Goal: Register for event/course

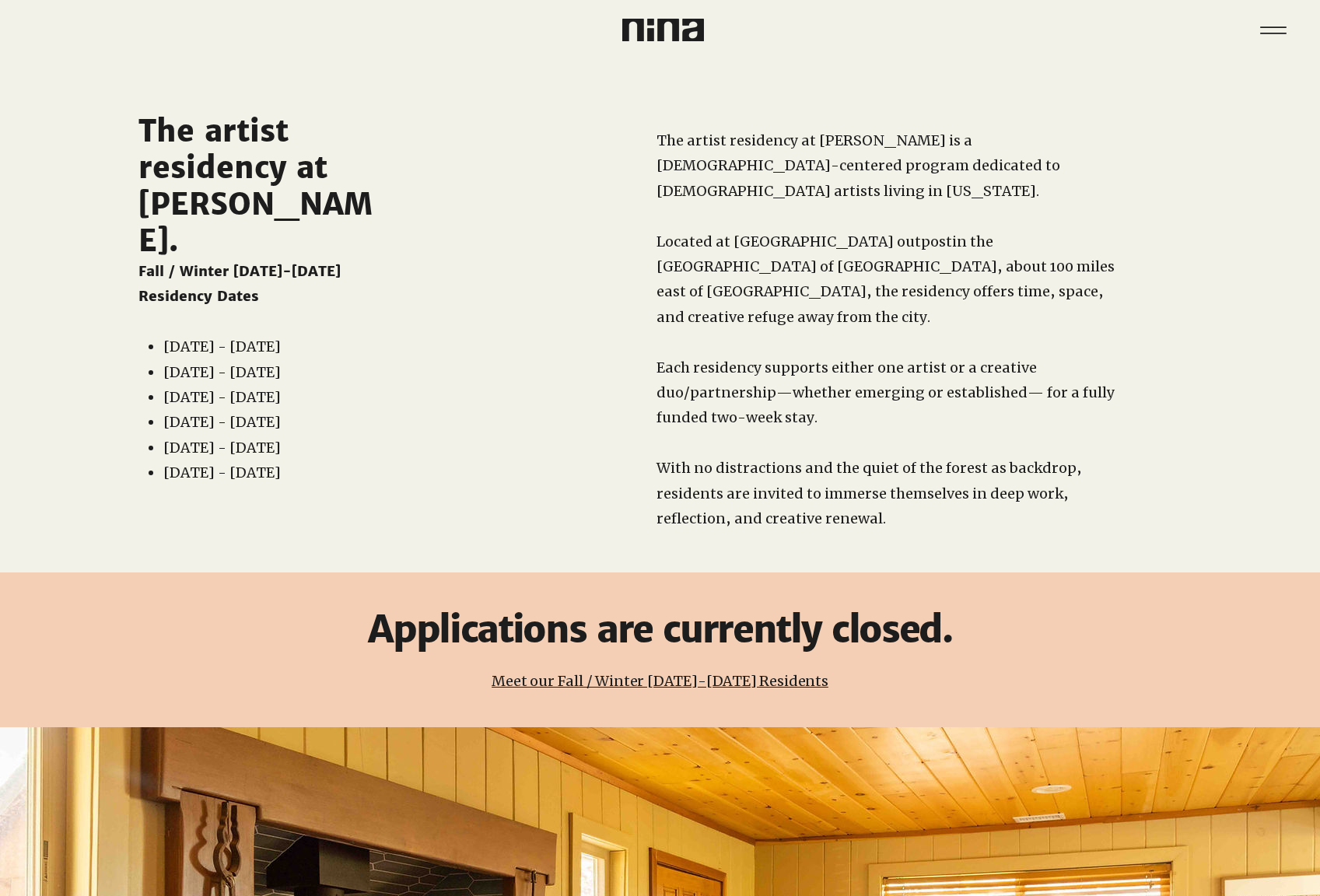
click at [640, 672] on link "Meet our Fall / Winter 2025-2026 Residents" at bounding box center [660, 681] width 337 height 18
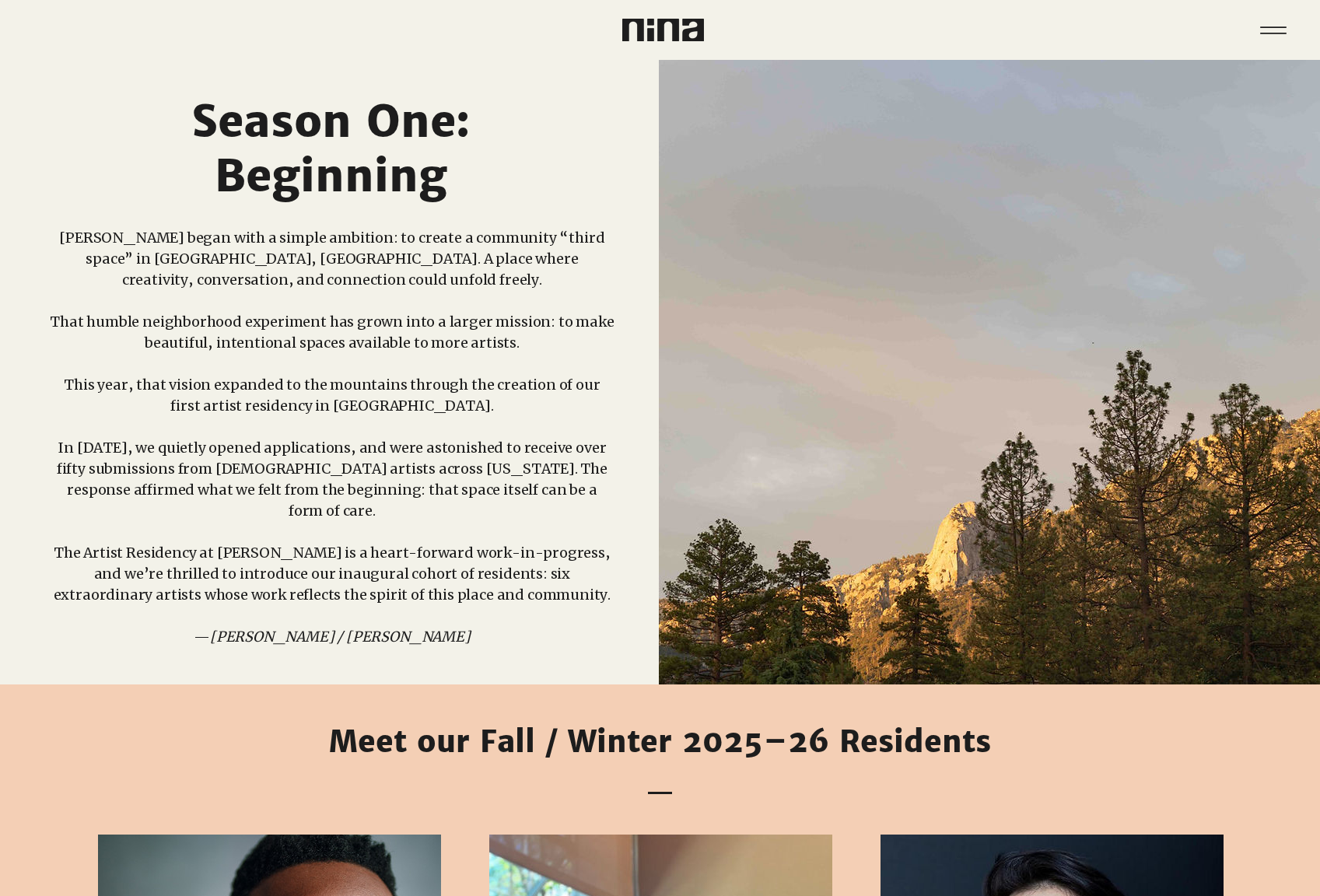
drag, startPoint x: 557, startPoint y: 573, endPoint x: 66, endPoint y: 534, distance: 492.5
click at [66, 542] on p "The Artist Residency at [PERSON_NAME] is a heart-forward work-in-progress, and …" at bounding box center [332, 573] width 565 height 63
copy p "The Artist Residency at [PERSON_NAME] is a heart-forward work-in-progress, and …"
click at [1265, 22] on icon "Menu" at bounding box center [1273, 30] width 54 height 54
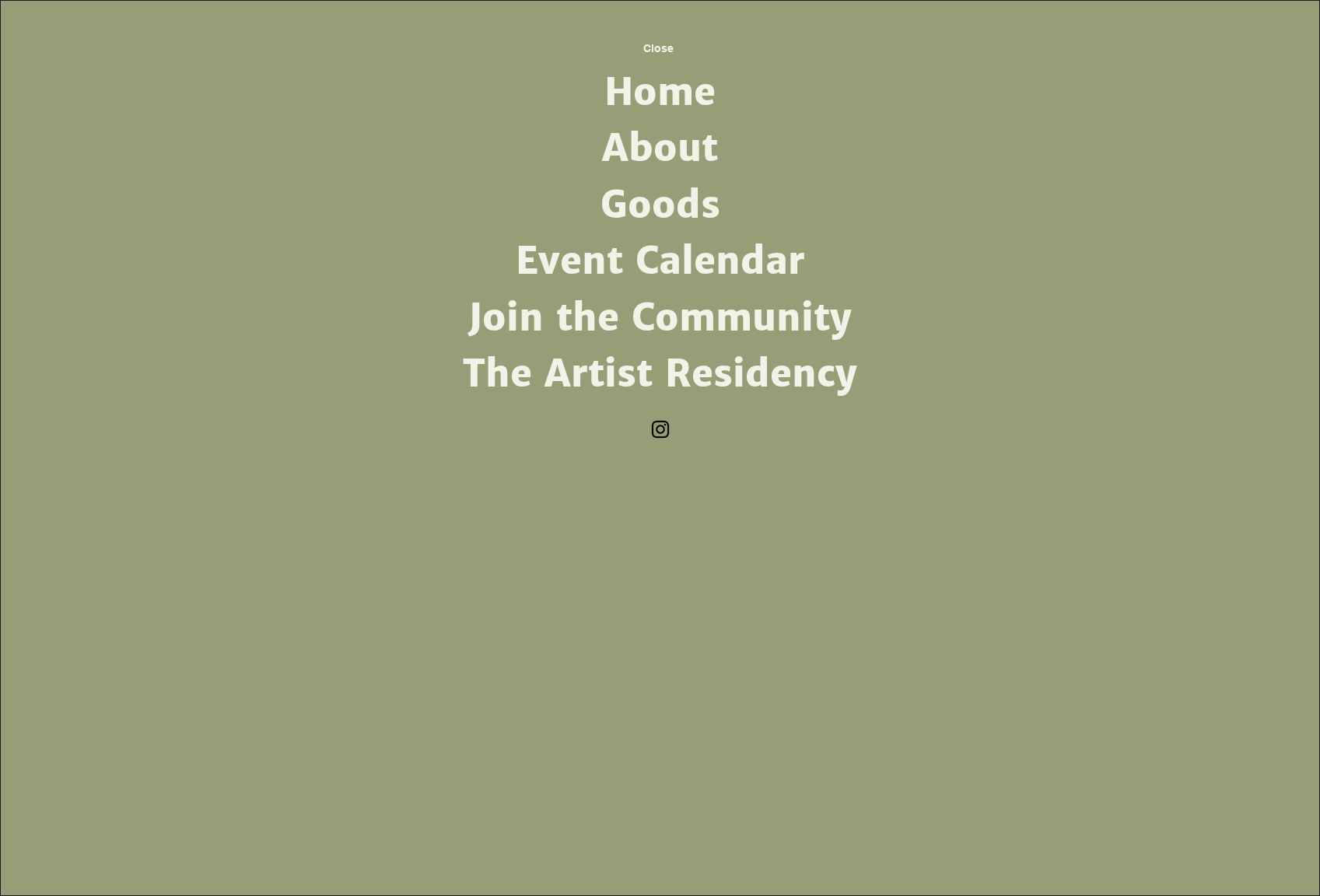
click at [618, 268] on link "Event Calendar" at bounding box center [660, 262] width 406 height 56
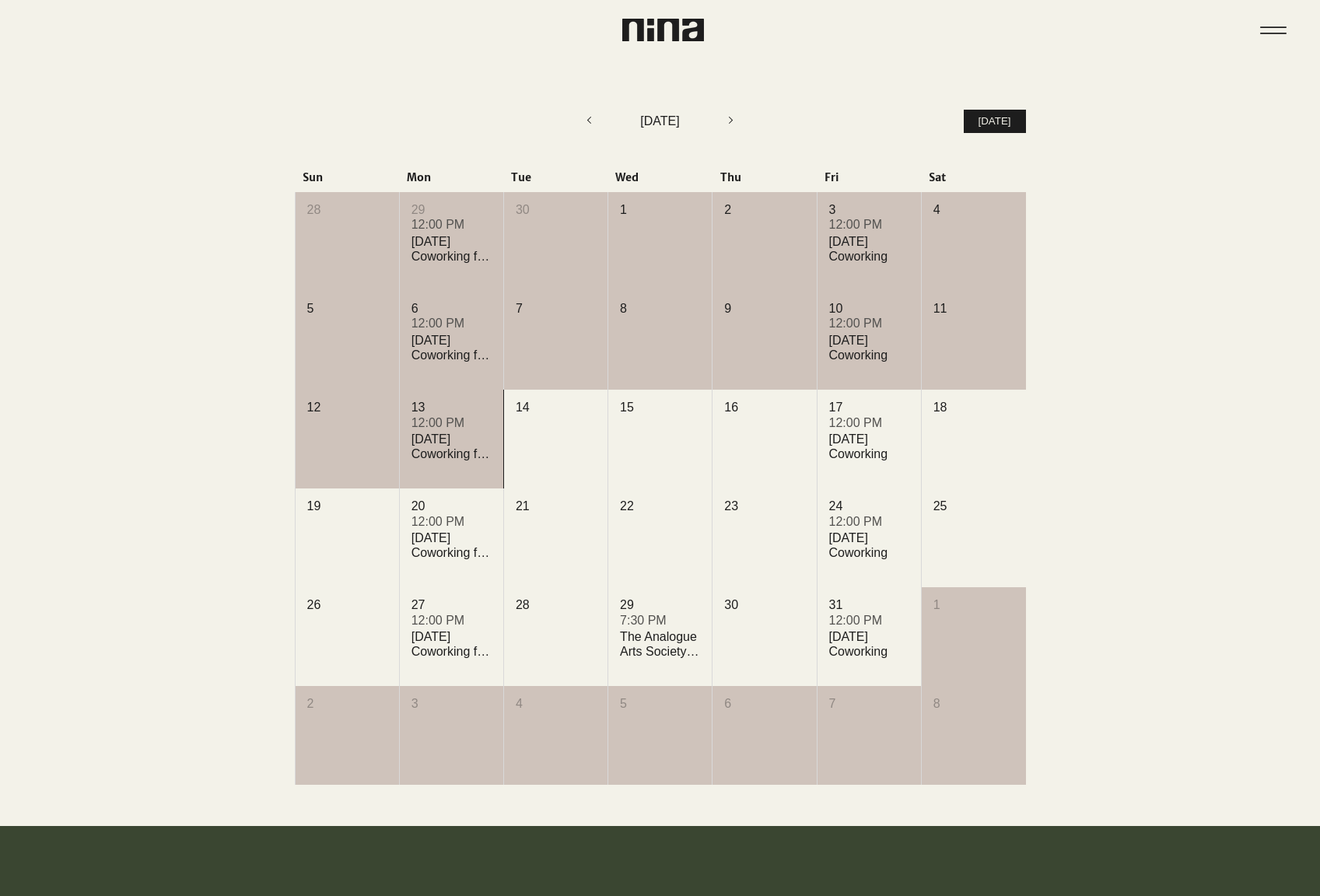
scroll to position [492, 0]
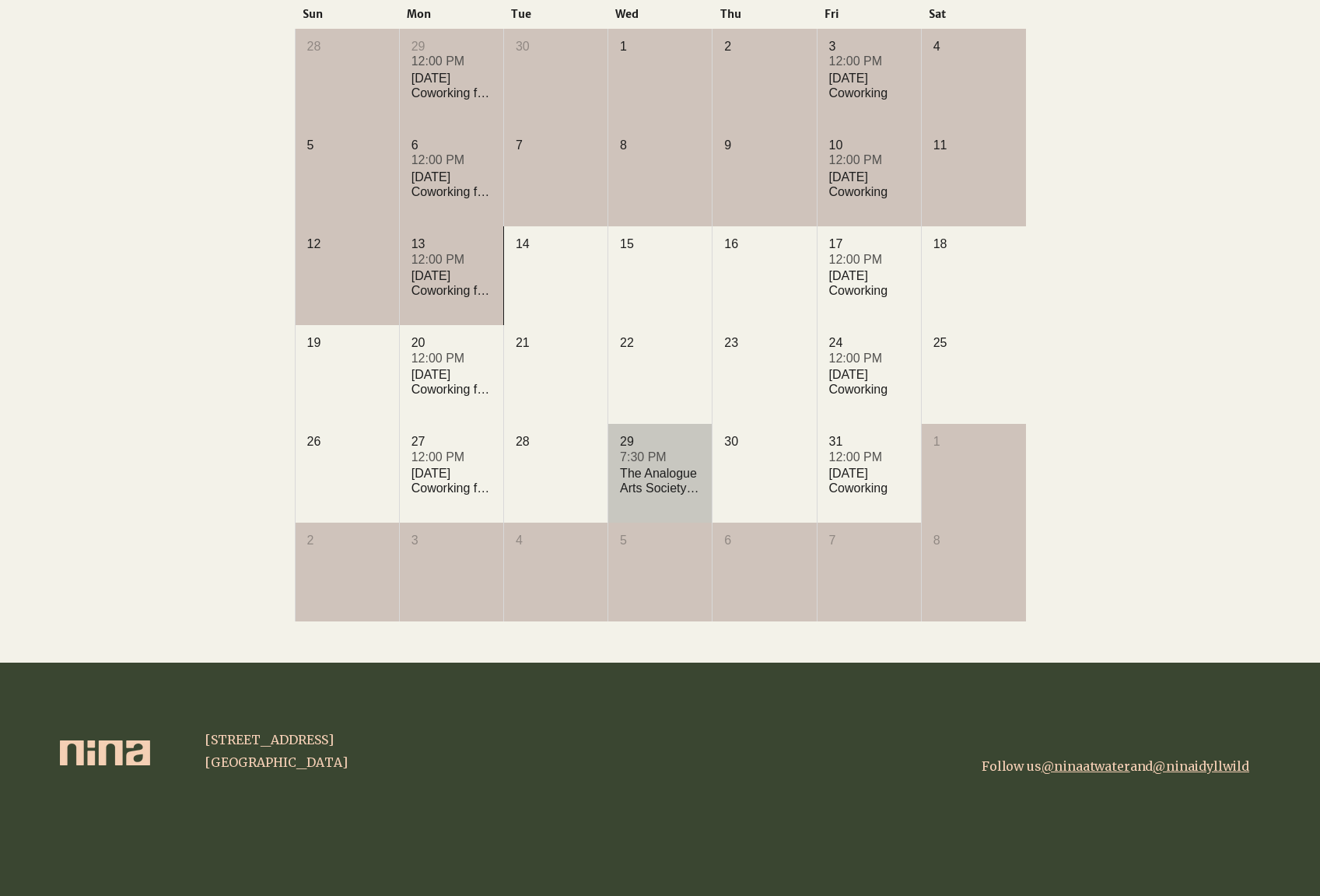
click at [653, 464] on div "7:30 PM" at bounding box center [660, 458] width 80 height 17
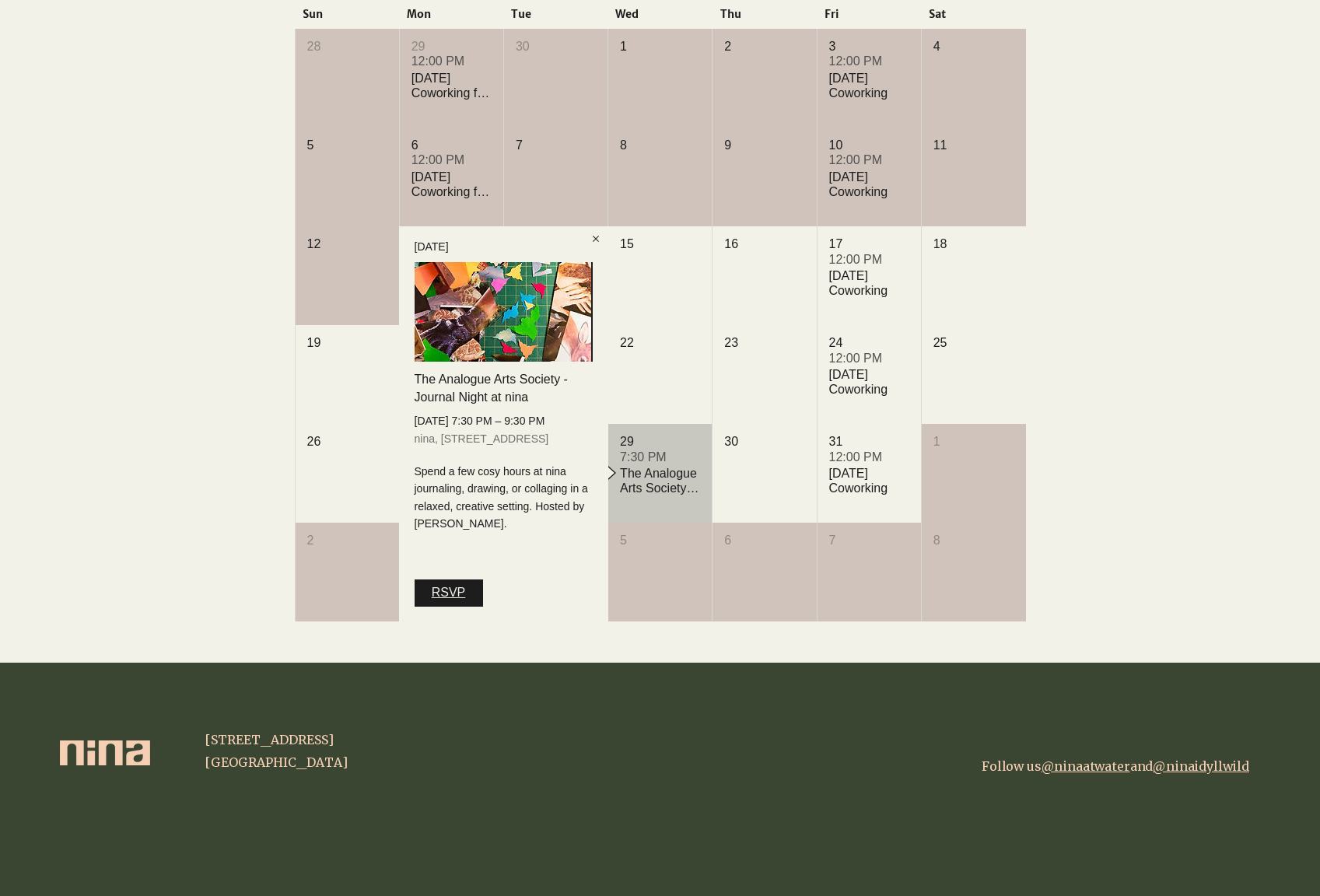
drag, startPoint x: 463, startPoint y: 589, endPoint x: 449, endPoint y: 579, distance: 17.2
click at [463, 589] on span "RSVP" at bounding box center [448, 593] width 34 height 17
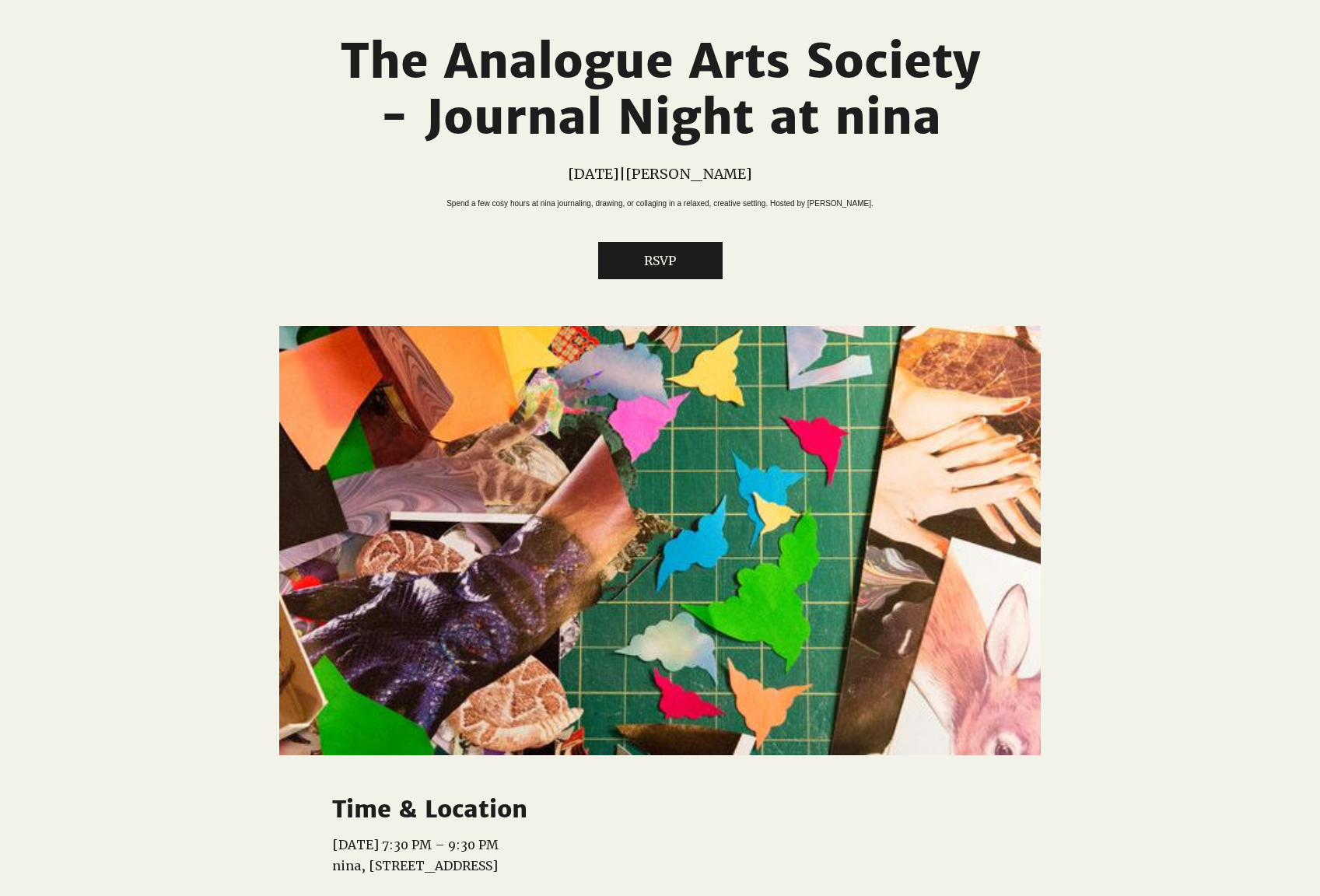
scroll to position [33, 0]
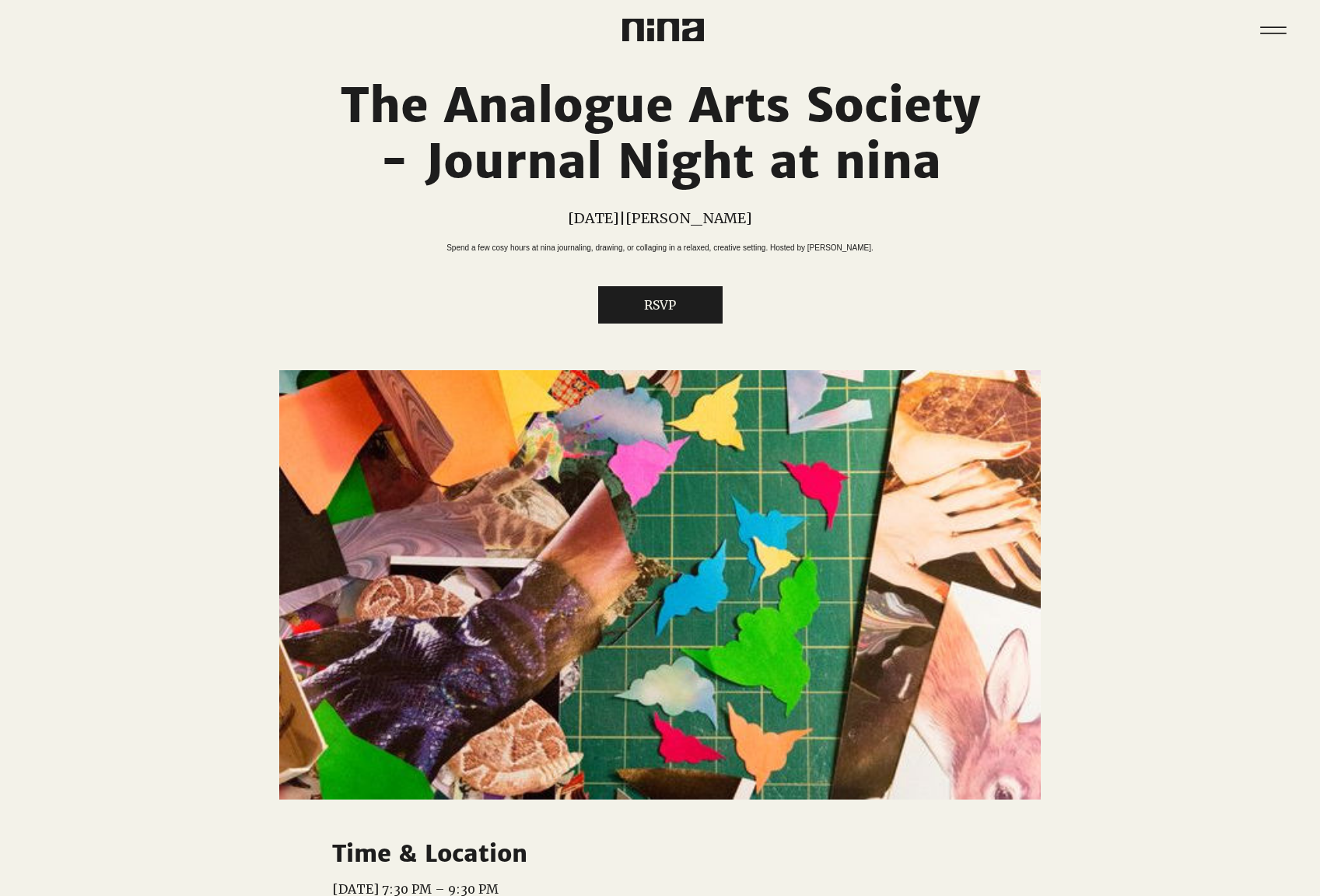
drag, startPoint x: 832, startPoint y: 266, endPoint x: 393, endPoint y: 249, distance: 439.3
click at [393, 249] on div "Spend a few cosy hours at nina journaling, drawing, or collaging in a relaxed, …" at bounding box center [660, 247] width 656 height 12
copy p "Spend a few cosy hours at nina journaling, drawing, or collaging in a relaxed, …"
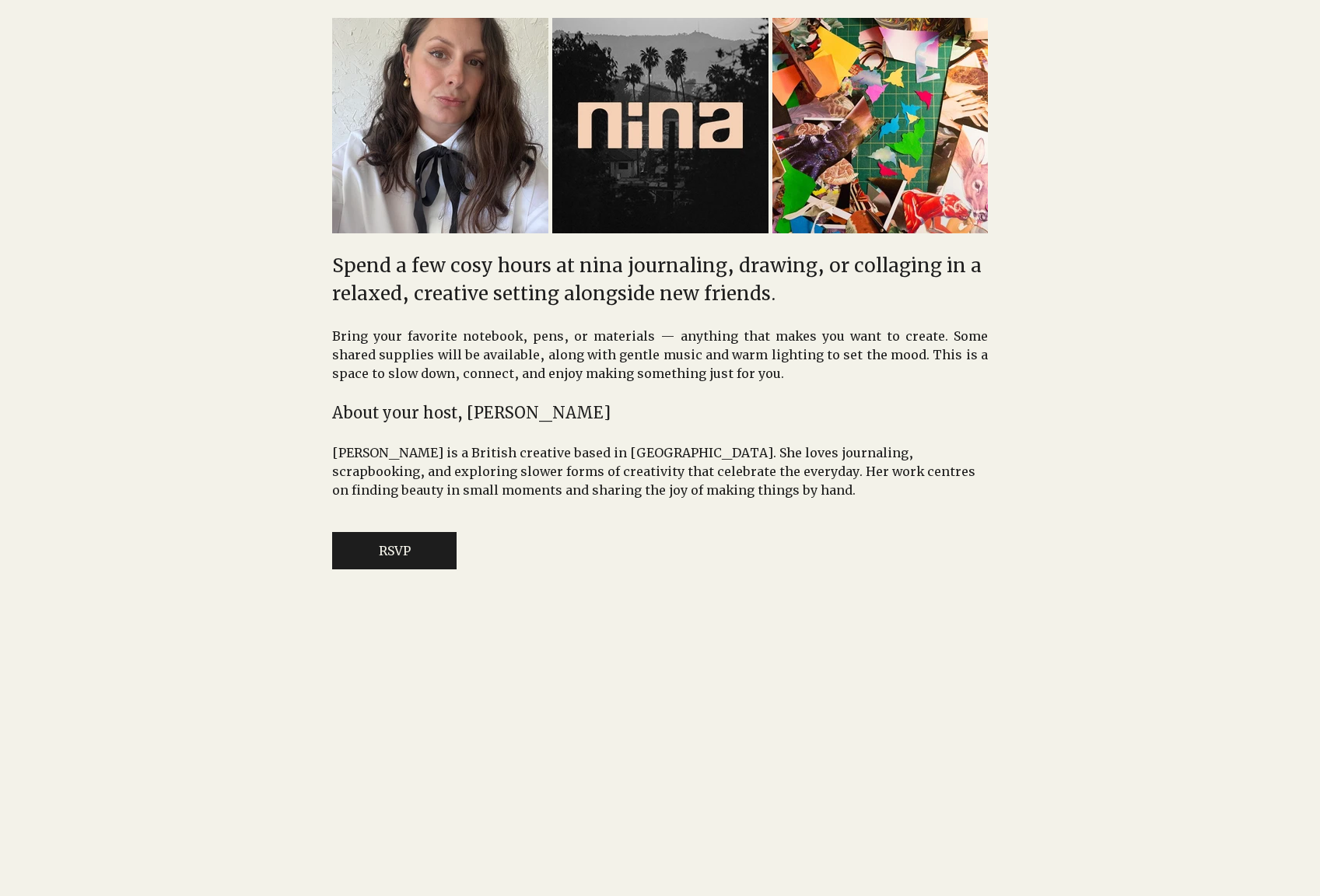
scroll to position [1036, 0]
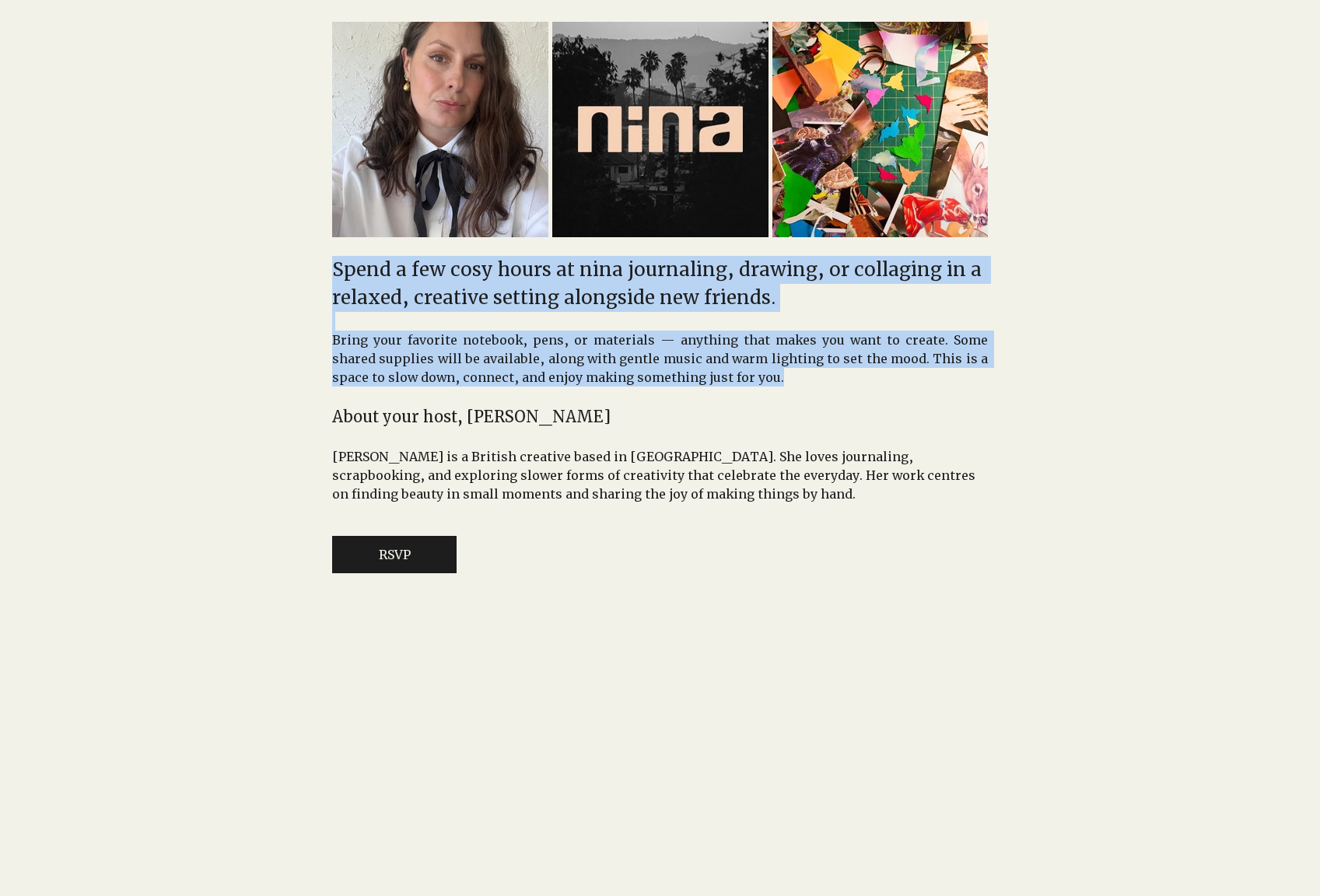
drag, startPoint x: 734, startPoint y: 401, endPoint x: 325, endPoint y: 289, distance: 424.1
click at [325, 289] on div "Time & Location Oct 29, 2025, 7:30 PM – 9:30 PM nina, 3170 Glendale Blvd, Los A…" at bounding box center [660, 203] width 761 height 739
copy div "Spend a few cosy hours at nina journaling, drawing, or collaging in a relaxed, …"
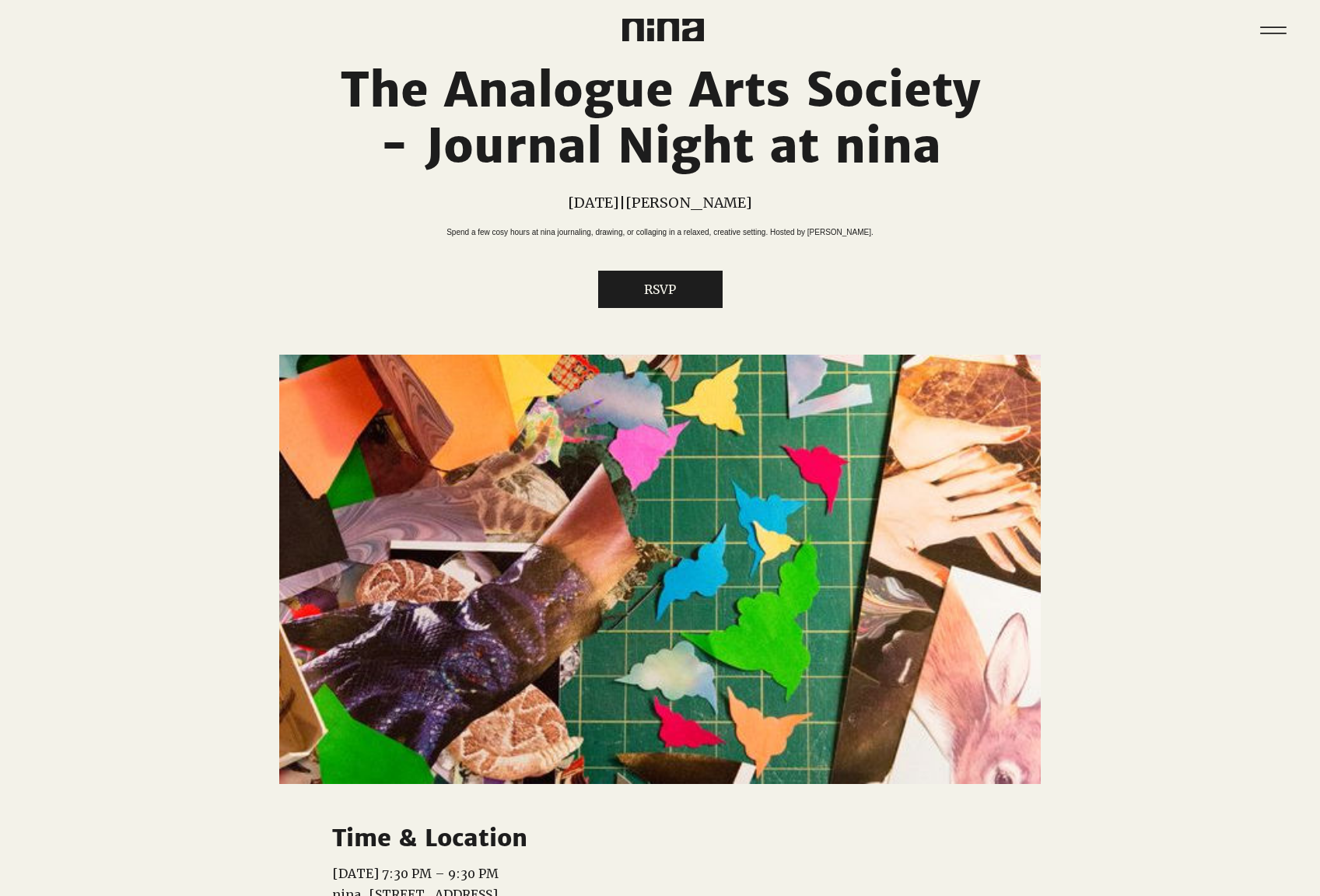
scroll to position [0, 0]
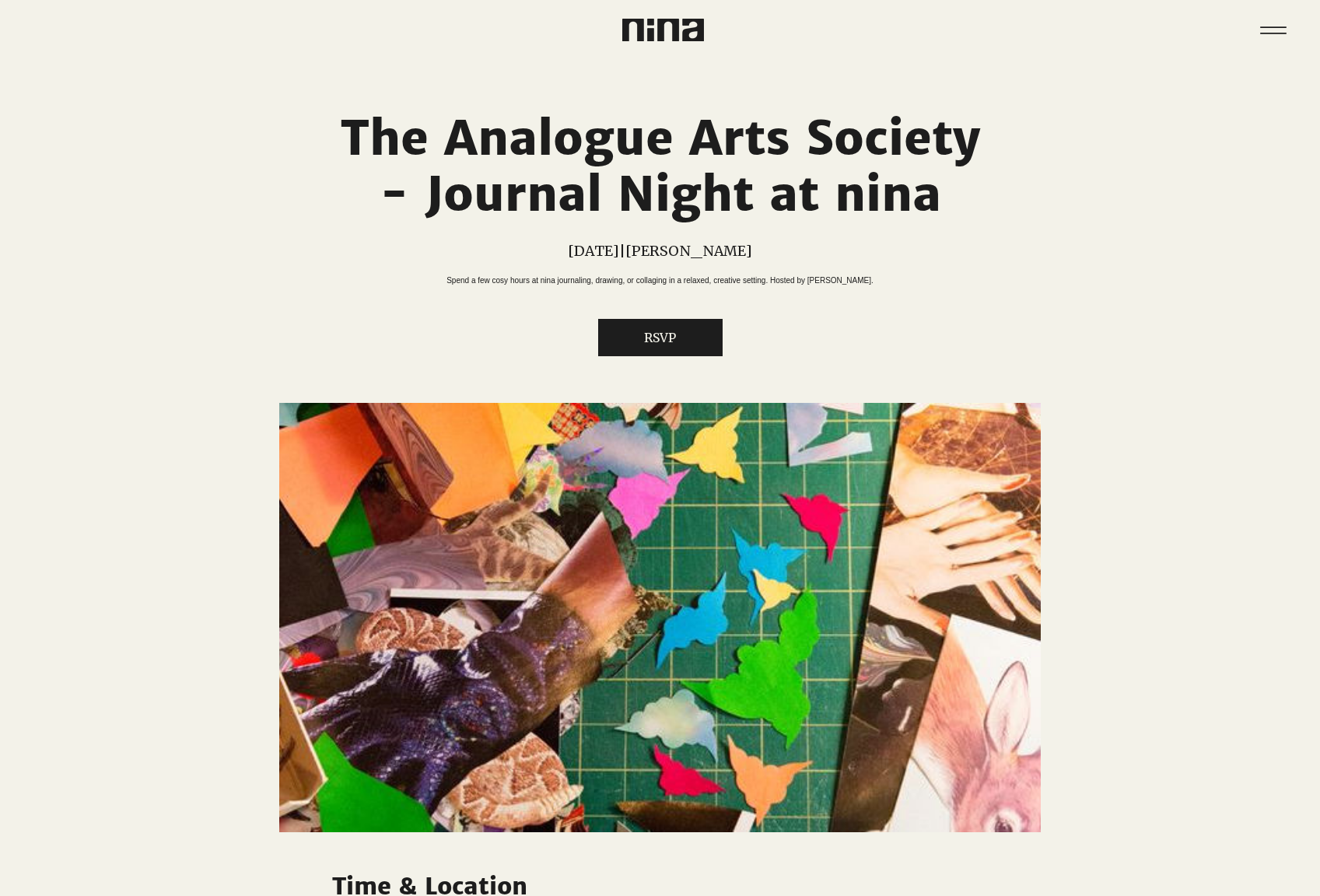
click at [704, 26] on div at bounding box center [819, 20] width 318 height 42
click at [651, 39] on img at bounding box center [662, 29] width 82 height 22
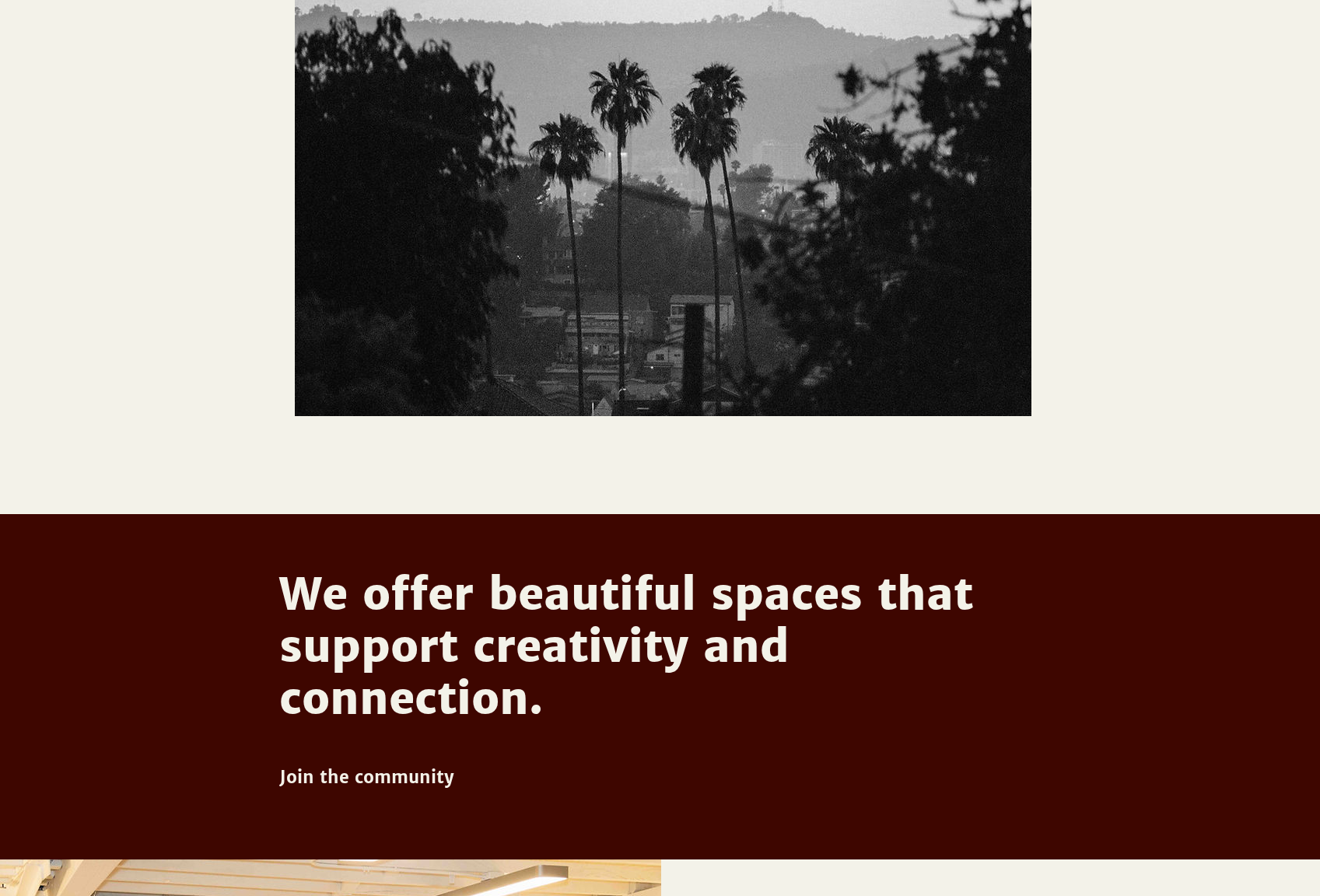
scroll to position [461, 0]
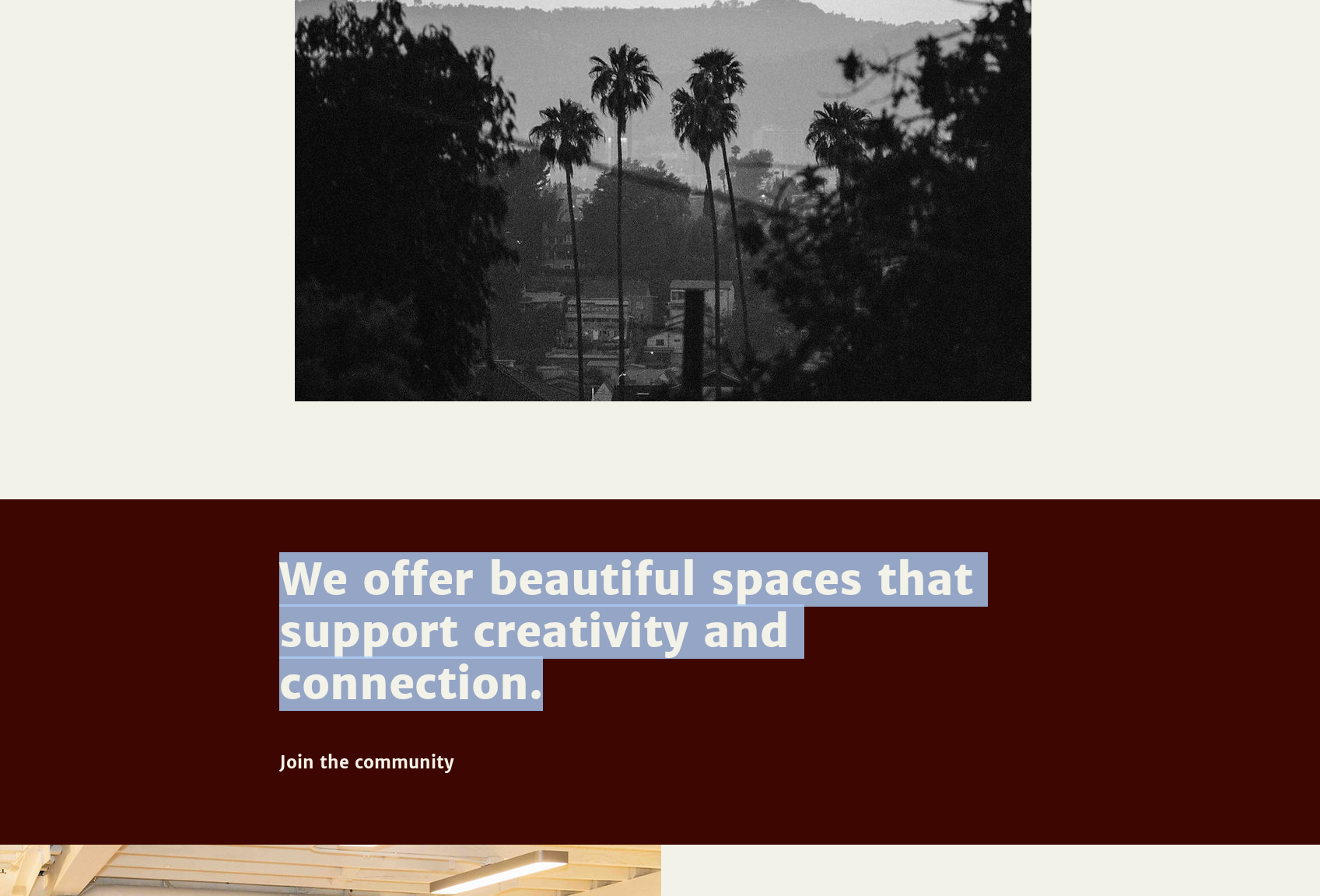
drag, startPoint x: 556, startPoint y: 692, endPoint x: 264, endPoint y: 574, distance: 314.9
click at [262, 574] on section "We offer beautiful spaces that support creativity and connection. Join the comm…" at bounding box center [660, 672] width 1320 height 346
copy section "We offer beautiful spaces that support creativity and connection."
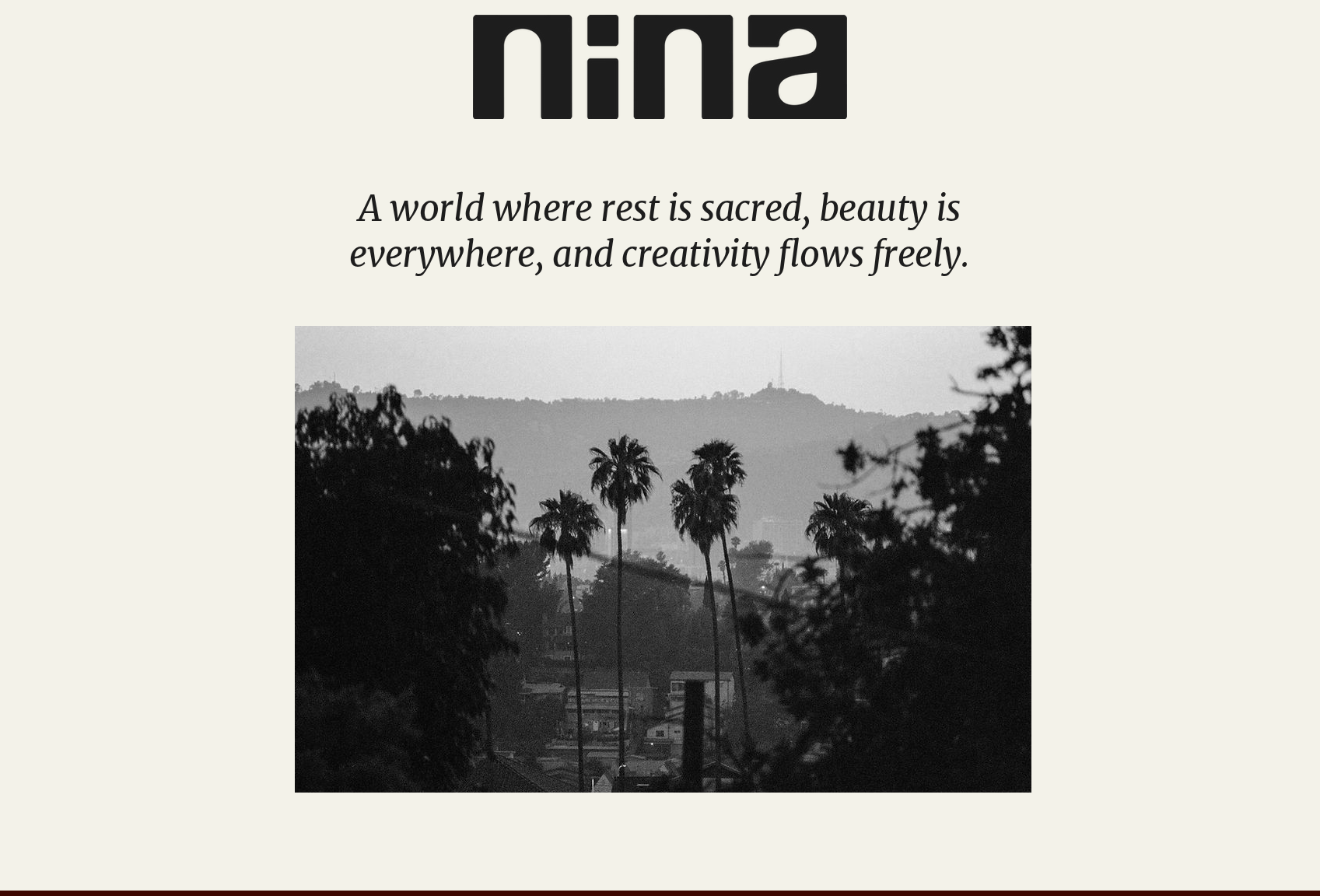
scroll to position [0, 0]
